Goal: Browse casually: Explore the website without a specific task or goal

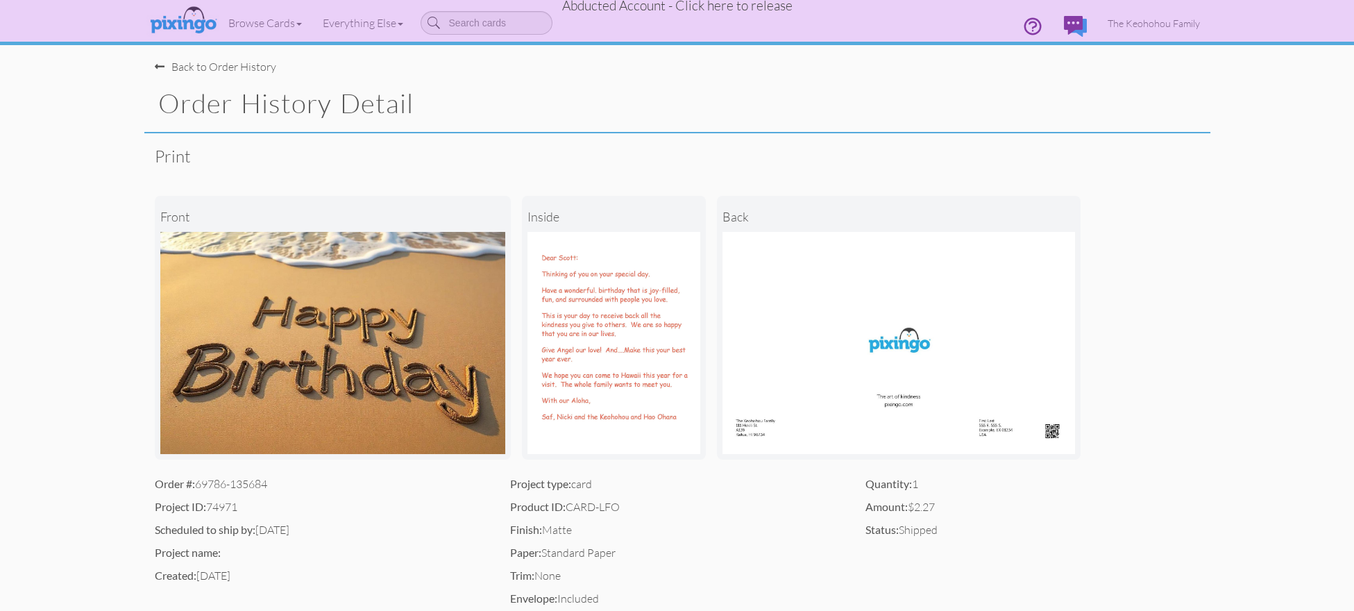
click at [646, 92] on h1 "Order History Detail" at bounding box center [684, 103] width 1052 height 29
click at [653, 7] on span "Abducted Account - Click here to release" at bounding box center [677, 5] width 230 height 17
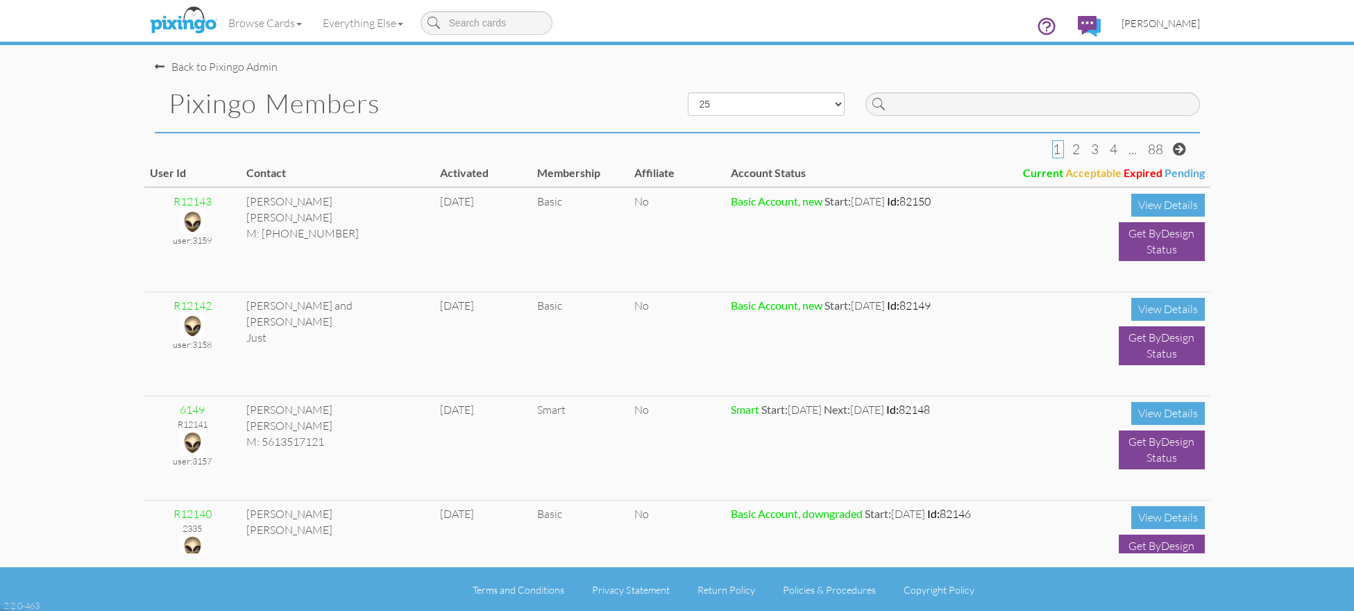
click at [1175, 25] on span "[PERSON_NAME]" at bounding box center [1161, 23] width 78 height 12
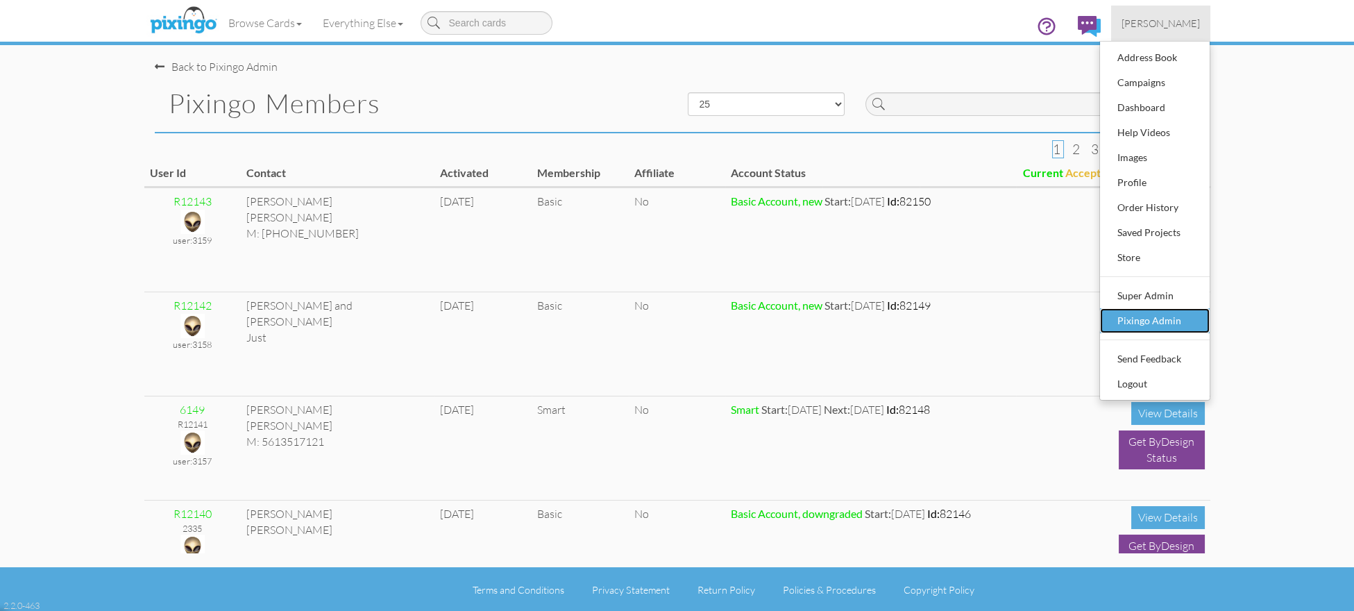
click at [1131, 323] on div "Pixingo Admin" at bounding box center [1155, 320] width 82 height 21
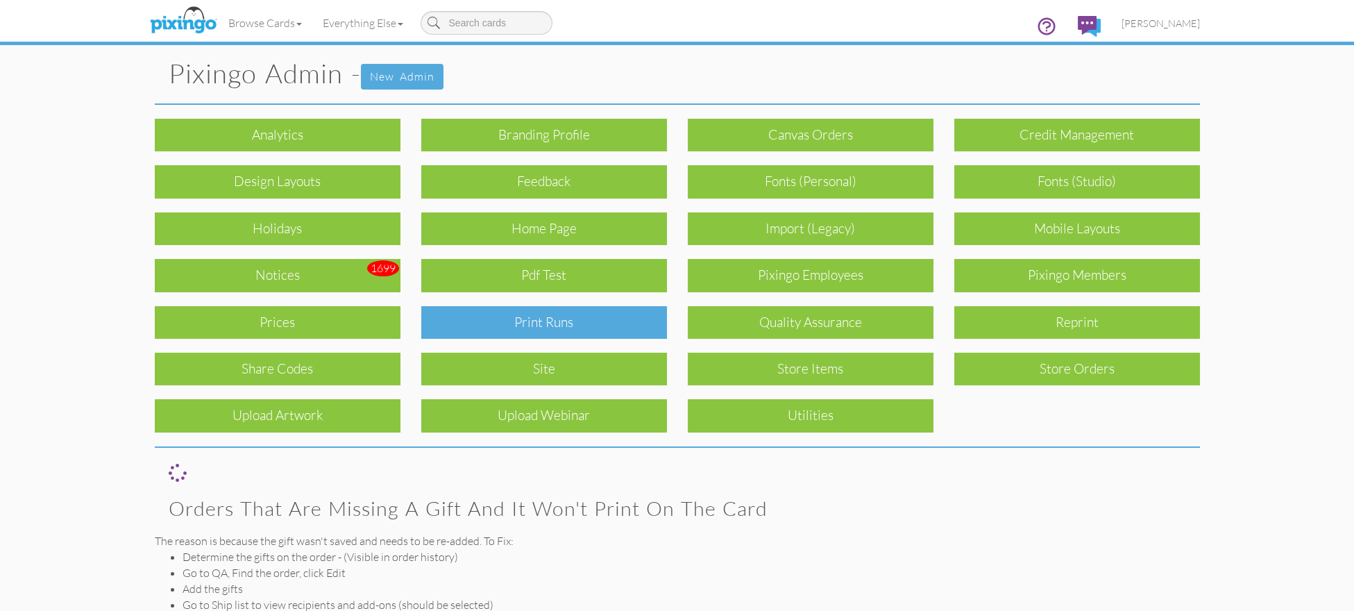
click at [573, 324] on div "Print Runs" at bounding box center [544, 322] width 246 height 33
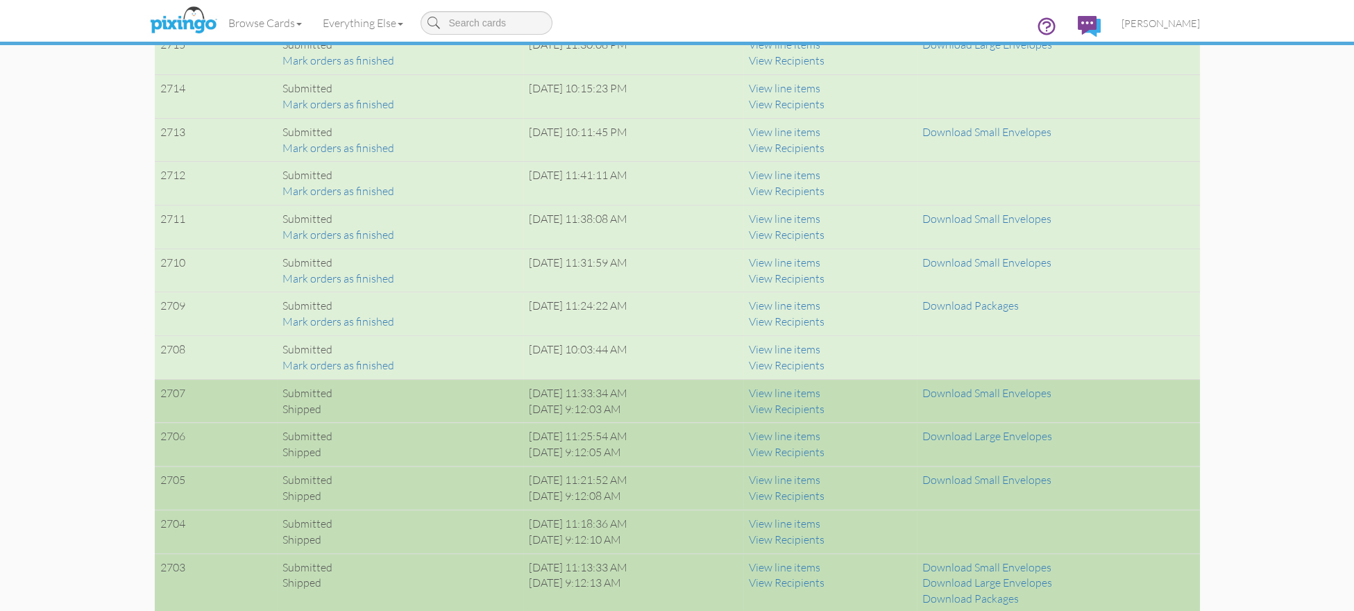
scroll to position [1138, 0]
click at [187, 15] on img at bounding box center [183, 20] width 74 height 35
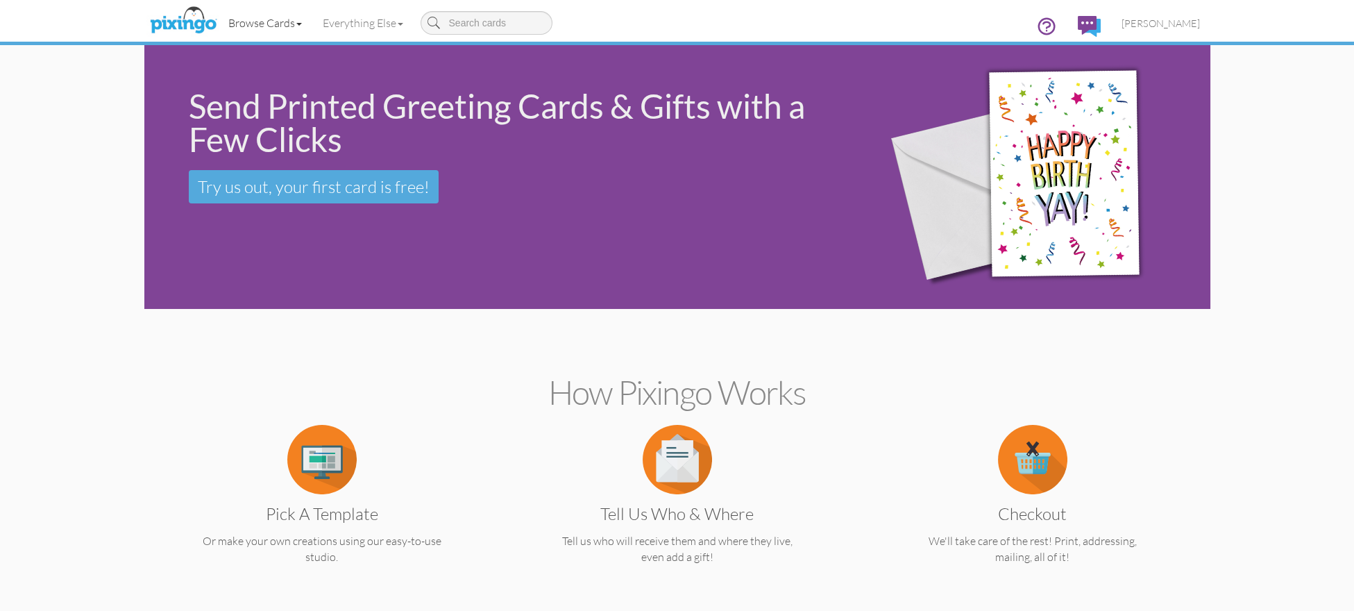
click at [248, 22] on link "Browse Cards" at bounding box center [265, 23] width 94 height 35
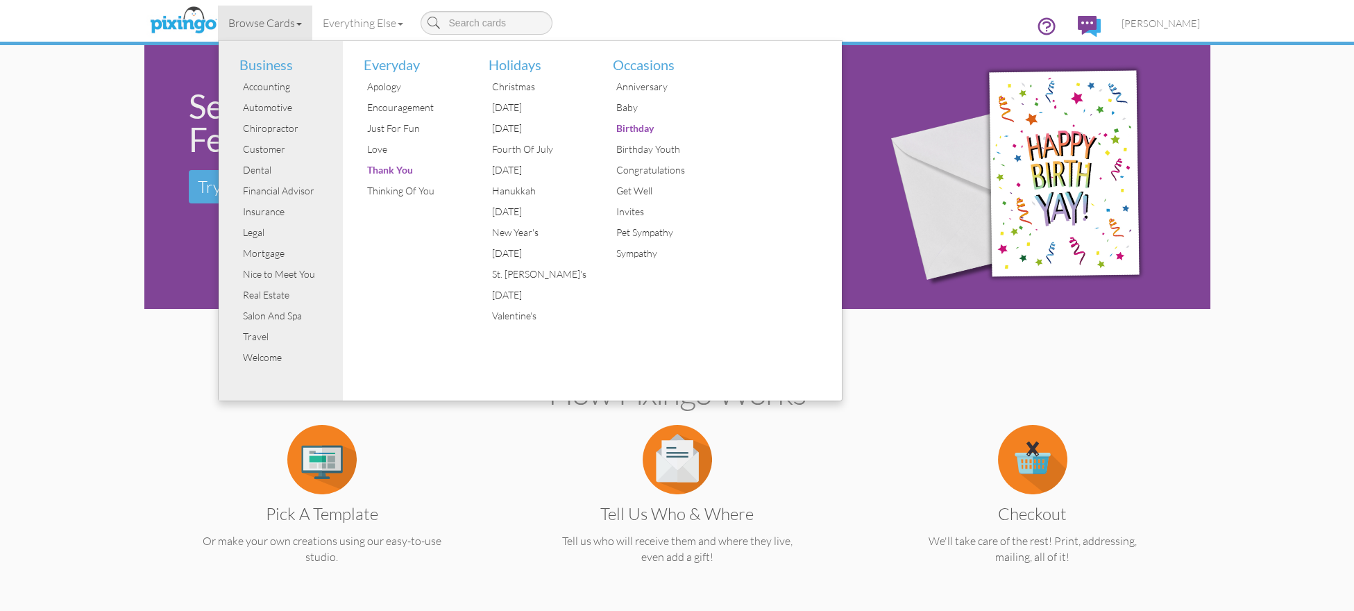
click at [147, 49] on div "Toggle navigation Visit Pixingo Mobile Browse Cards Business Accounting Automot…" at bounding box center [677, 27] width 1066 height 55
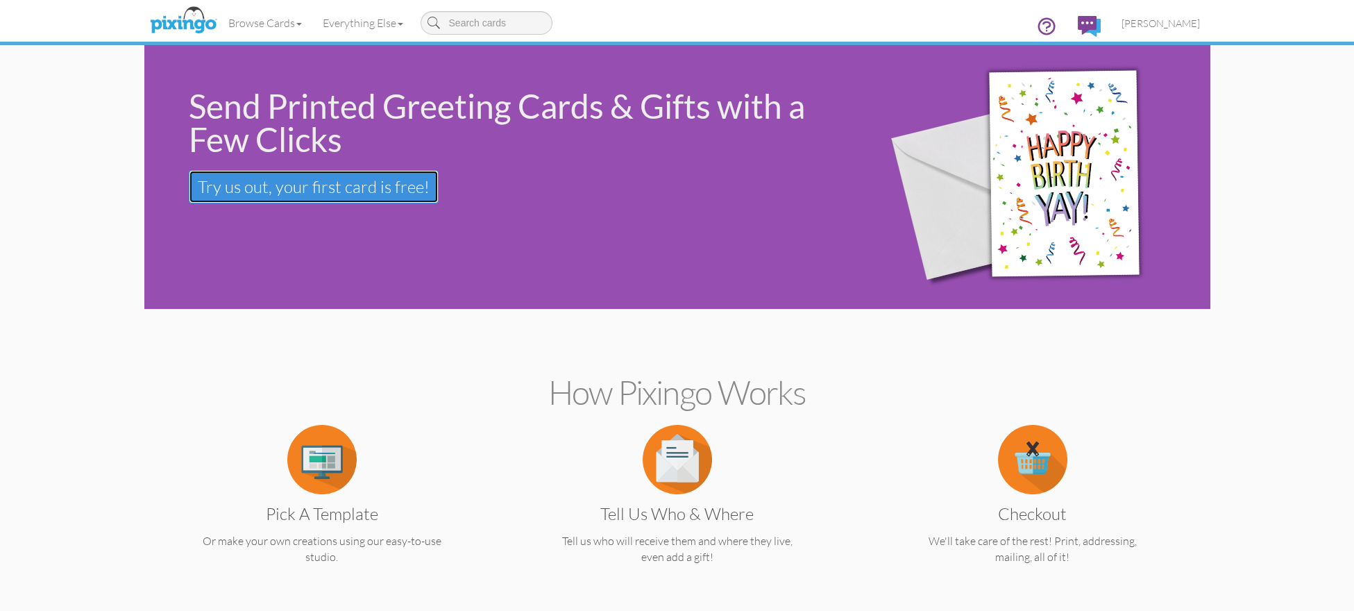
click at [233, 184] on span "Try us out, your first card is free!" at bounding box center [314, 186] width 232 height 21
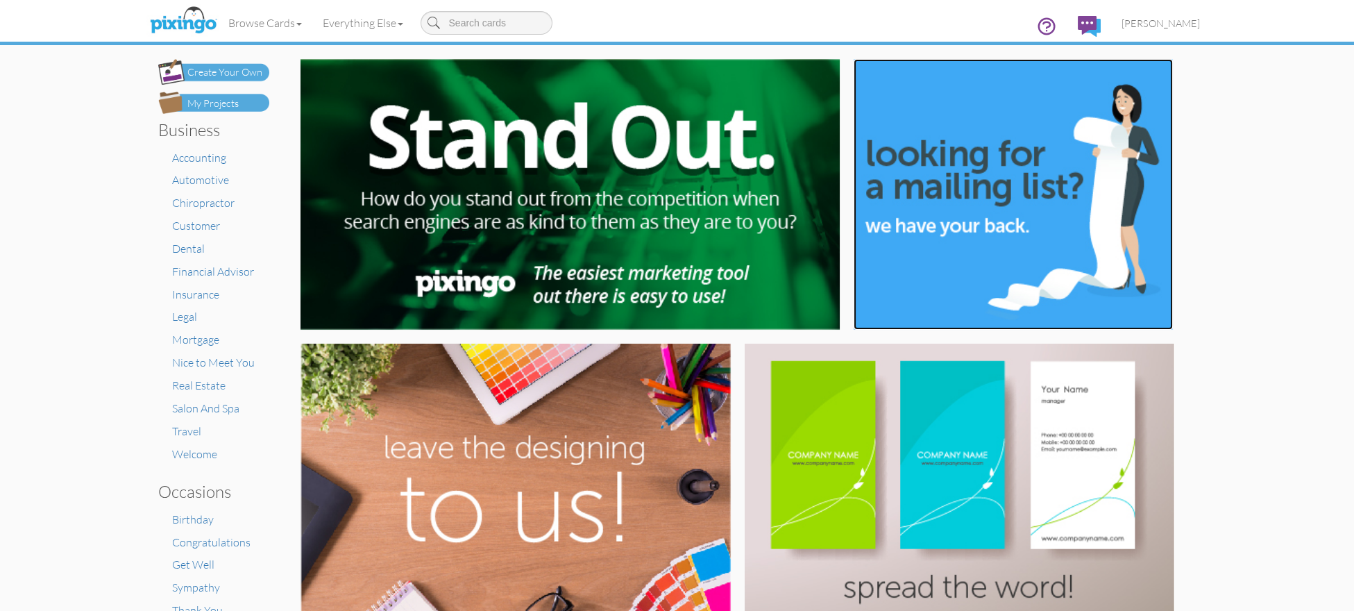
click at [897, 224] on img at bounding box center [1013, 194] width 319 height 271
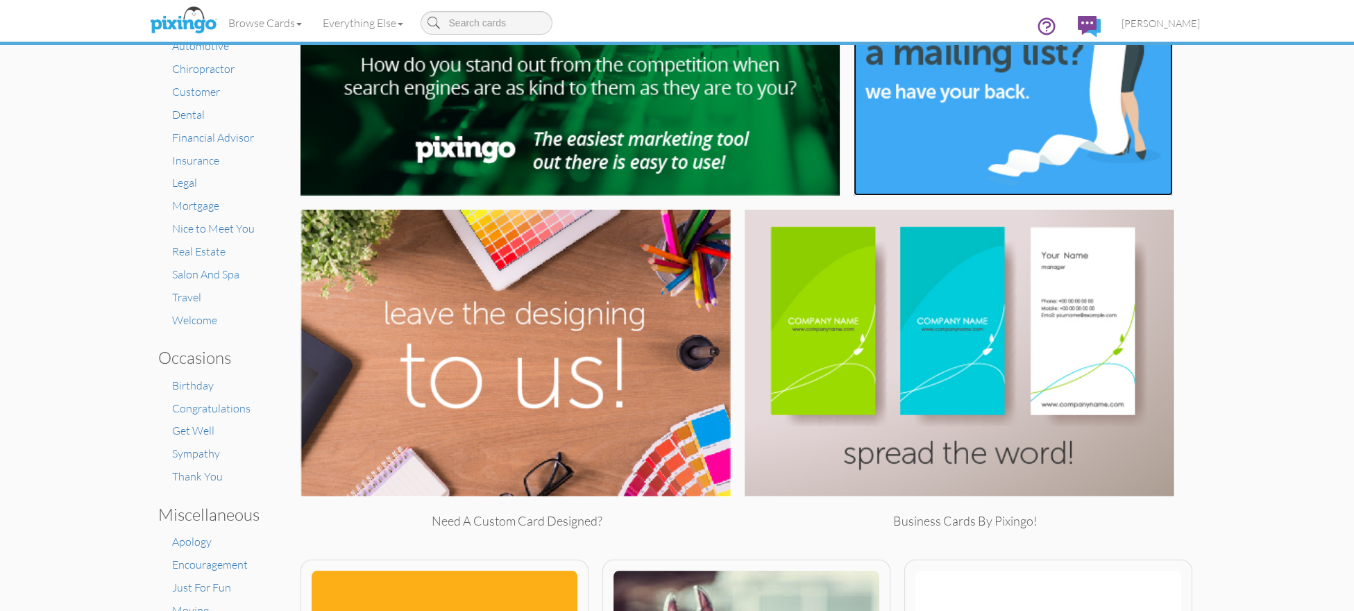
scroll to position [132, 0]
